Goal: Find specific page/section: Find specific page/section

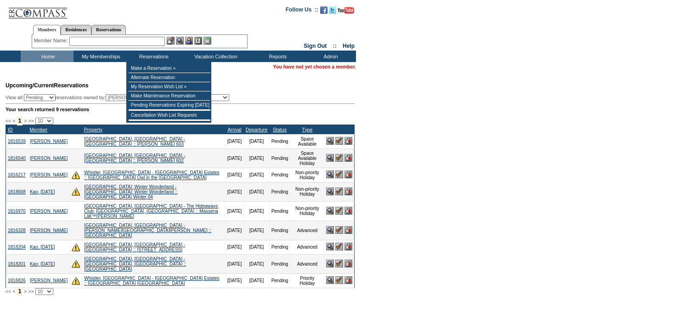
click at [134, 43] on input "text" at bounding box center [117, 41] width 96 height 9
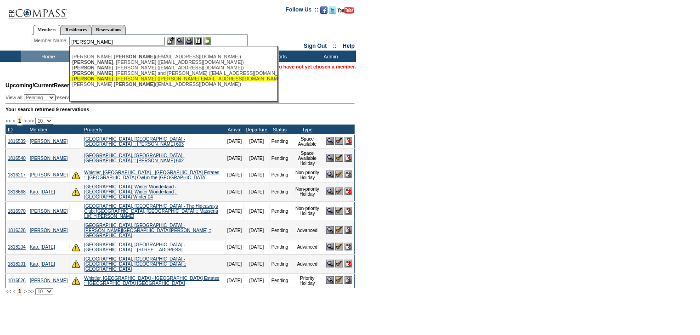
click at [136, 79] on div "[PERSON_NAME] ([PERSON_NAME][EMAIL_ADDRESS][DOMAIN_NAME])" at bounding box center [173, 79] width 202 height 6
type input "[PERSON_NAME] ([PERSON_NAME][EMAIL_ADDRESS][DOMAIN_NAME])"
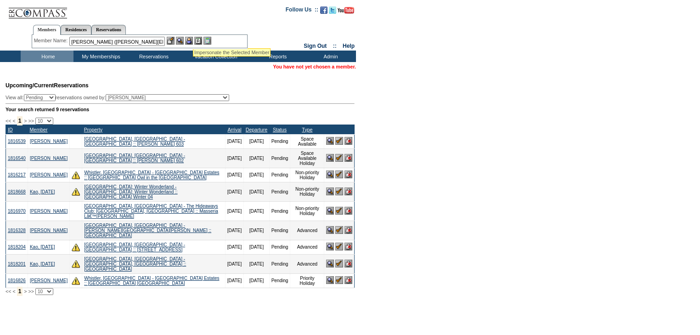
click at [193, 39] on img at bounding box center [189, 41] width 8 height 8
click at [180, 41] on img at bounding box center [180, 41] width 8 height 8
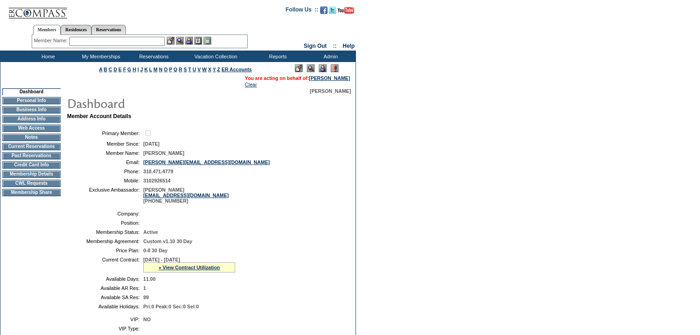
click at [43, 178] on td "Membership Details" at bounding box center [31, 173] width 58 height 7
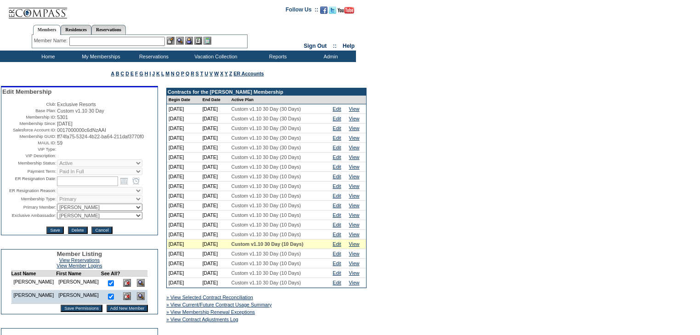
scroll to position [184, 0]
